Goal: Information Seeking & Learning: Learn about a topic

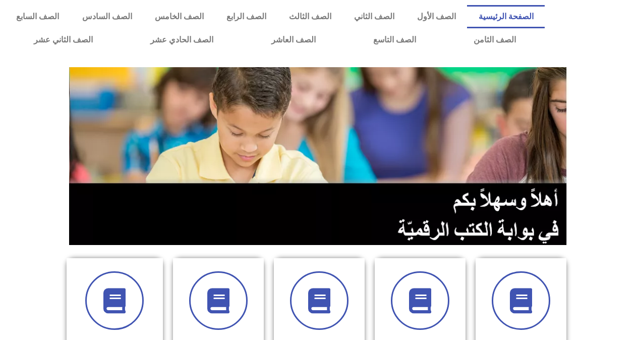
scroll to position [202, 0]
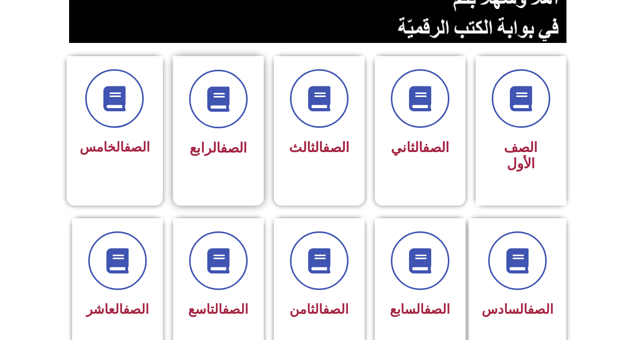
click at [211, 138] on div "الصف الرابع" at bounding box center [219, 148] width 64 height 25
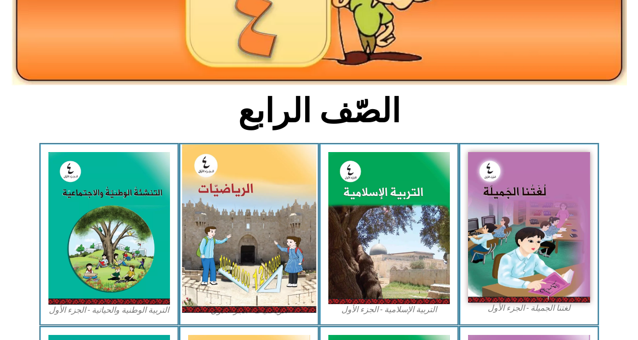
scroll to position [151, 0]
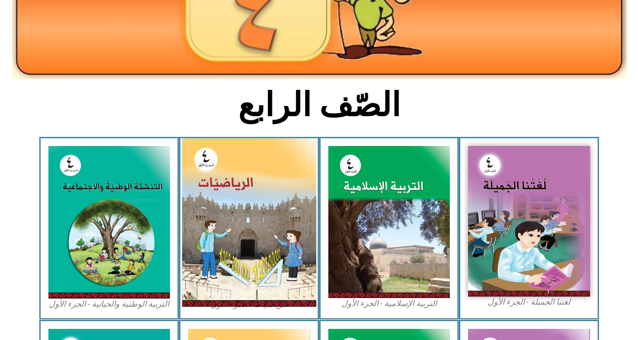
click at [240, 202] on img at bounding box center [249, 222] width 134 height 168
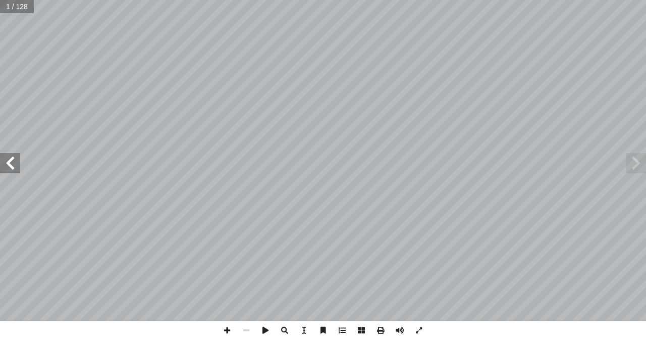
click at [18, 168] on span at bounding box center [10, 163] width 20 height 20
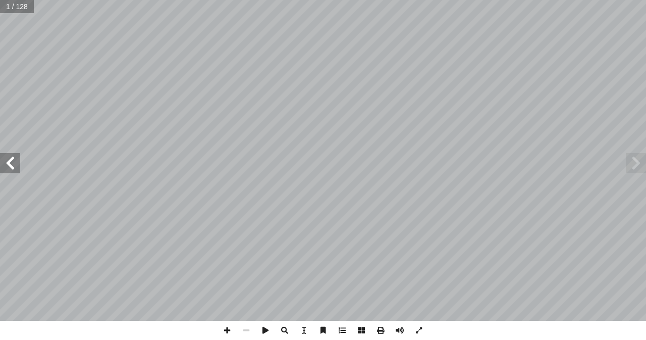
click at [18, 168] on span at bounding box center [10, 163] width 20 height 20
click at [15, 159] on span at bounding box center [10, 163] width 20 height 20
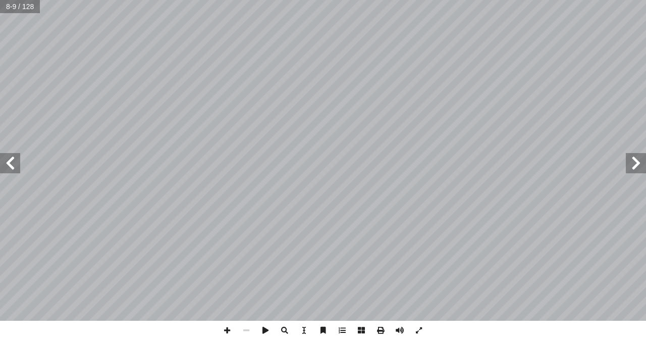
click at [15, 159] on span at bounding box center [10, 163] width 20 height 20
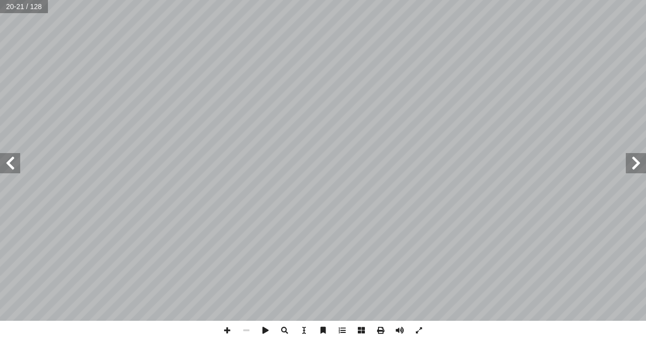
click at [15, 159] on span at bounding box center [10, 163] width 20 height 20
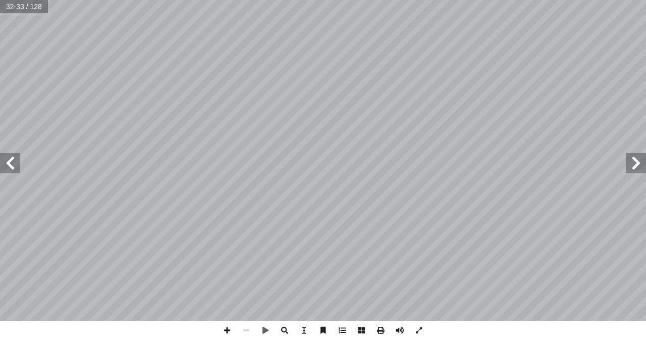
click at [8, 157] on span at bounding box center [10, 163] width 20 height 20
click at [224, 332] on span at bounding box center [227, 329] width 19 height 19
click at [228, 330] on span at bounding box center [227, 329] width 19 height 19
click at [479, 0] on html "الصفحة الرئيسية الصف الأول الصف الثاني الصف الثالث الصف الرابع الصف الخامس الصف…" at bounding box center [323, 46] width 646 height 92
click at [235, 92] on html "الصفحة الرئيسية الصف الأول الصف الثاني الصف الثالث الصف الرابع الصف الخامس الصف…" at bounding box center [323, 46] width 646 height 92
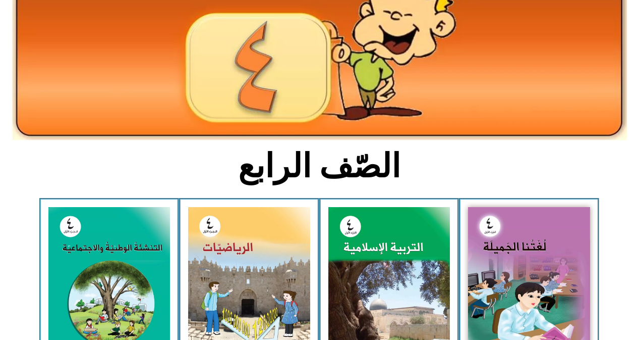
scroll to position [85, 0]
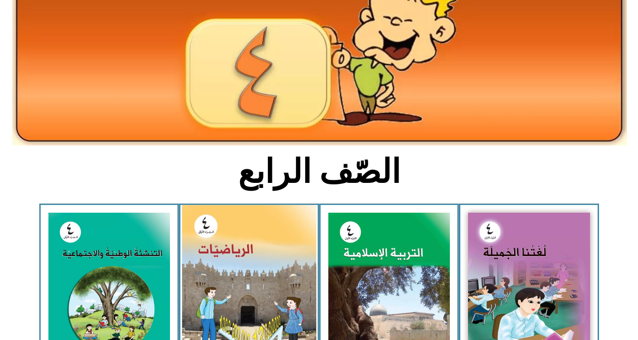
click at [244, 260] on img at bounding box center [249, 289] width 134 height 168
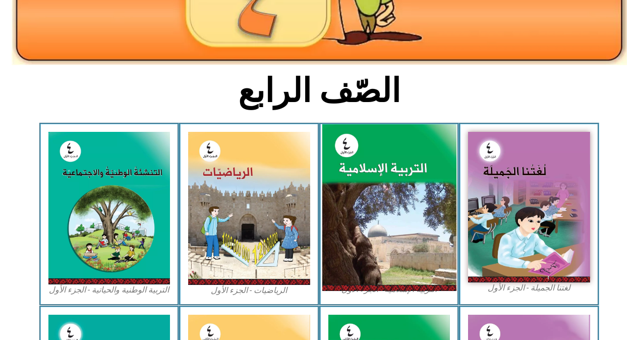
scroll to position [135, 0]
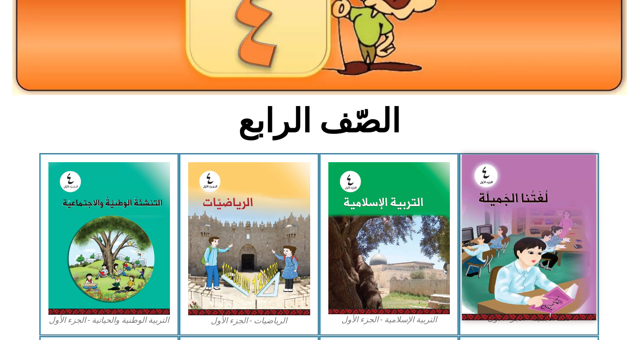
click at [571, 252] on img at bounding box center [529, 236] width 134 height 165
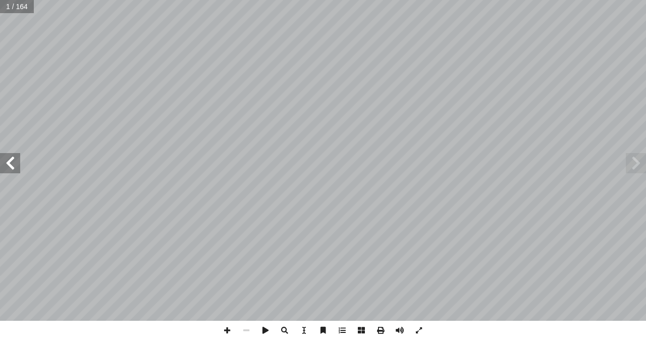
click at [13, 167] on span at bounding box center [10, 163] width 20 height 20
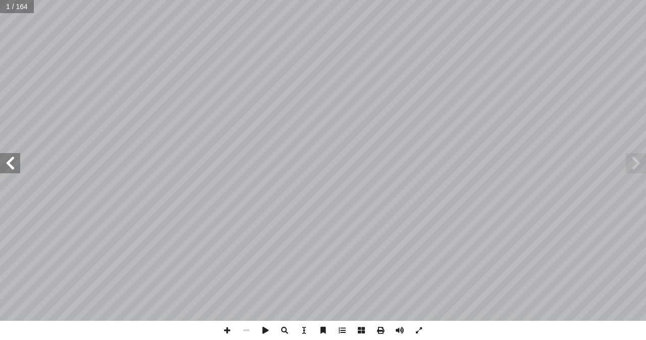
click at [13, 167] on span at bounding box center [10, 163] width 20 height 20
click at [14, 164] on span at bounding box center [10, 163] width 20 height 20
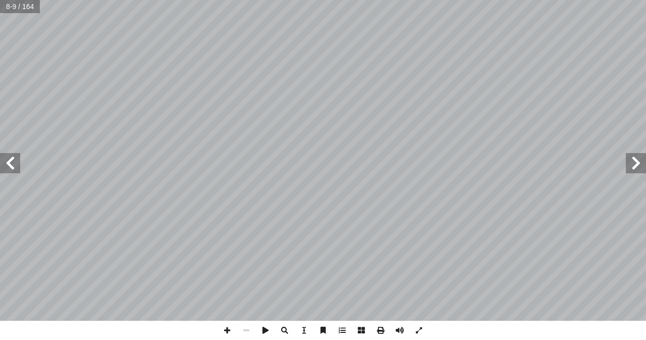
click at [14, 164] on span at bounding box center [10, 163] width 20 height 20
drag, startPoint x: 14, startPoint y: 164, endPoint x: 633, endPoint y: 166, distance: 619.8
click at [634, 161] on span at bounding box center [636, 163] width 20 height 20
drag, startPoint x: 634, startPoint y: 161, endPoint x: 19, endPoint y: 159, distance: 615.2
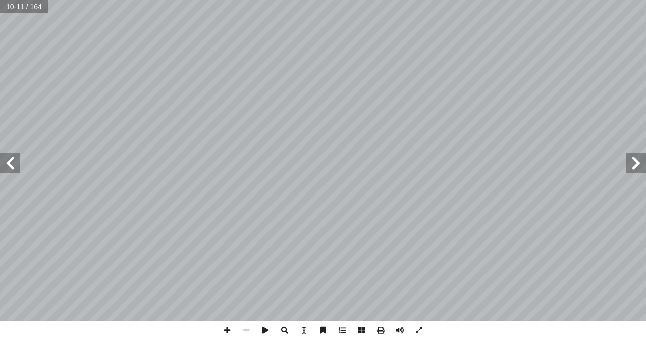
click at [19, 159] on span at bounding box center [10, 163] width 20 height 20
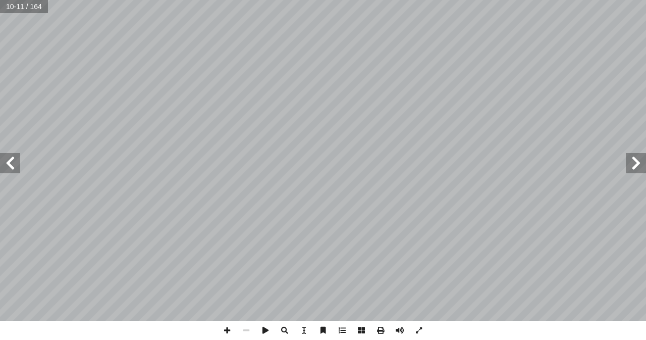
click at [19, 159] on span at bounding box center [10, 163] width 20 height 20
drag, startPoint x: 19, startPoint y: 159, endPoint x: 639, endPoint y: 164, distance: 620.3
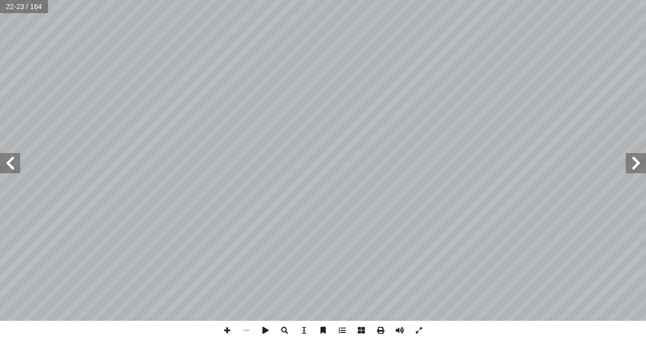
click at [639, 164] on span at bounding box center [636, 163] width 20 height 20
click at [17, 160] on span at bounding box center [10, 163] width 20 height 20
click at [26, 8] on input "text" at bounding box center [24, 6] width 48 height 13
type input "*"
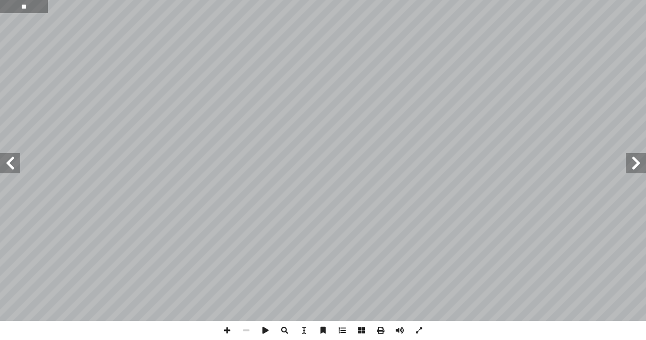
type input "**"
click at [26, 8] on input "text" at bounding box center [24, 6] width 48 height 13
click at [14, 163] on span at bounding box center [10, 163] width 20 height 20
click at [2, 161] on span at bounding box center [10, 163] width 20 height 20
